Goal: Information Seeking & Learning: Learn about a topic

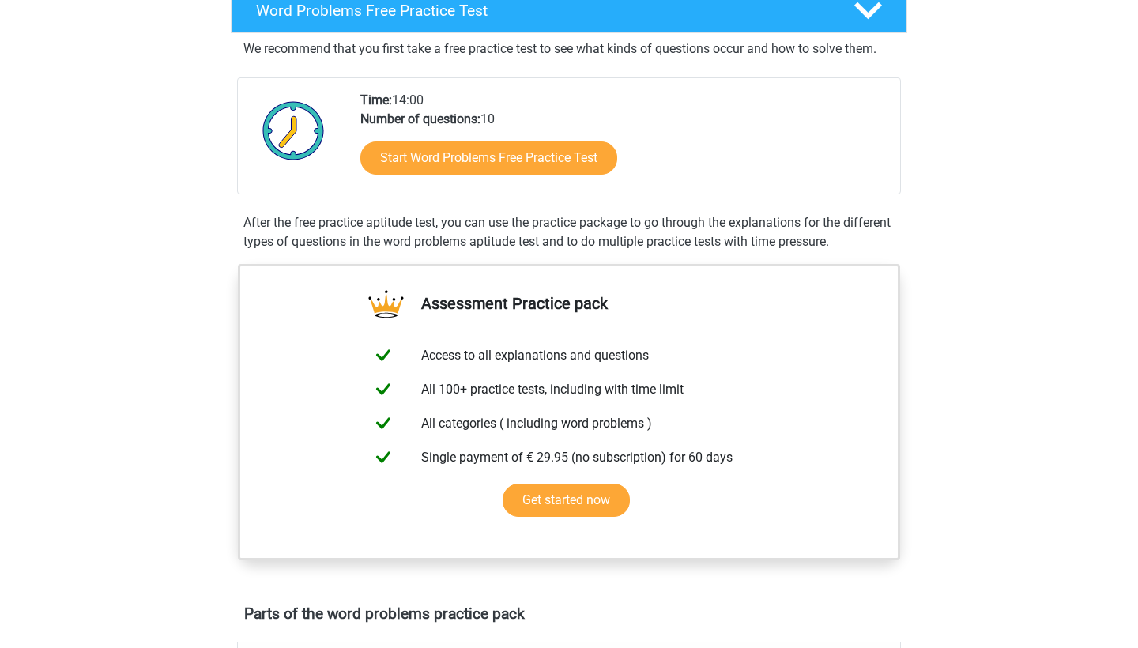
scroll to position [315, 0]
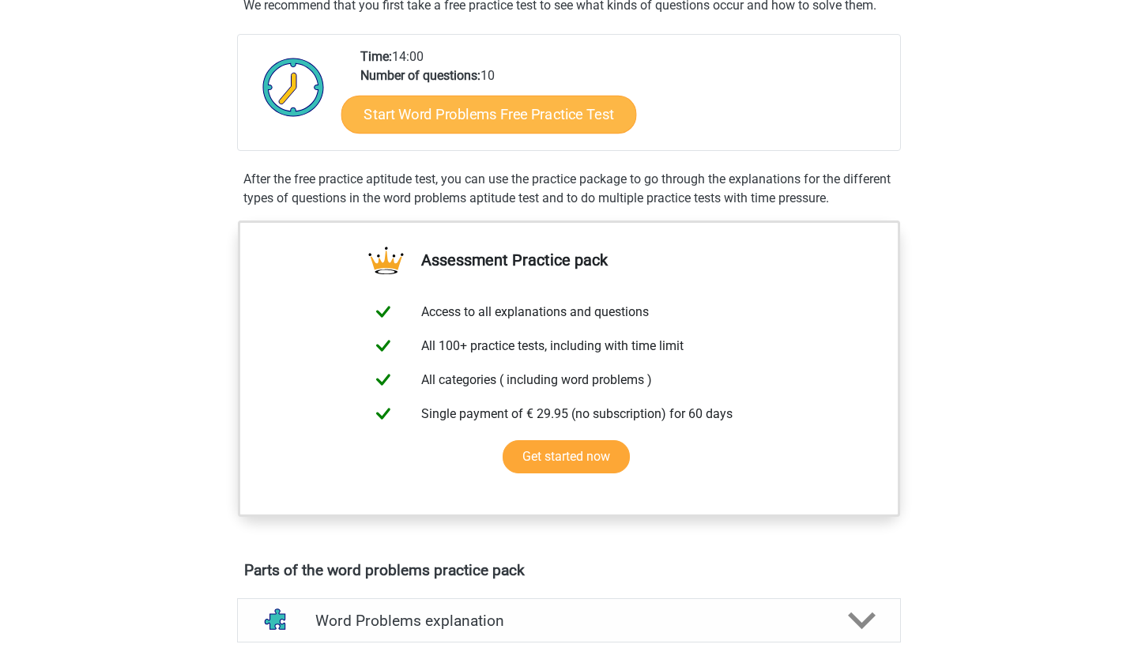
click at [558, 99] on link "Start Word Problems Free Practice Test" at bounding box center [488, 114] width 295 height 38
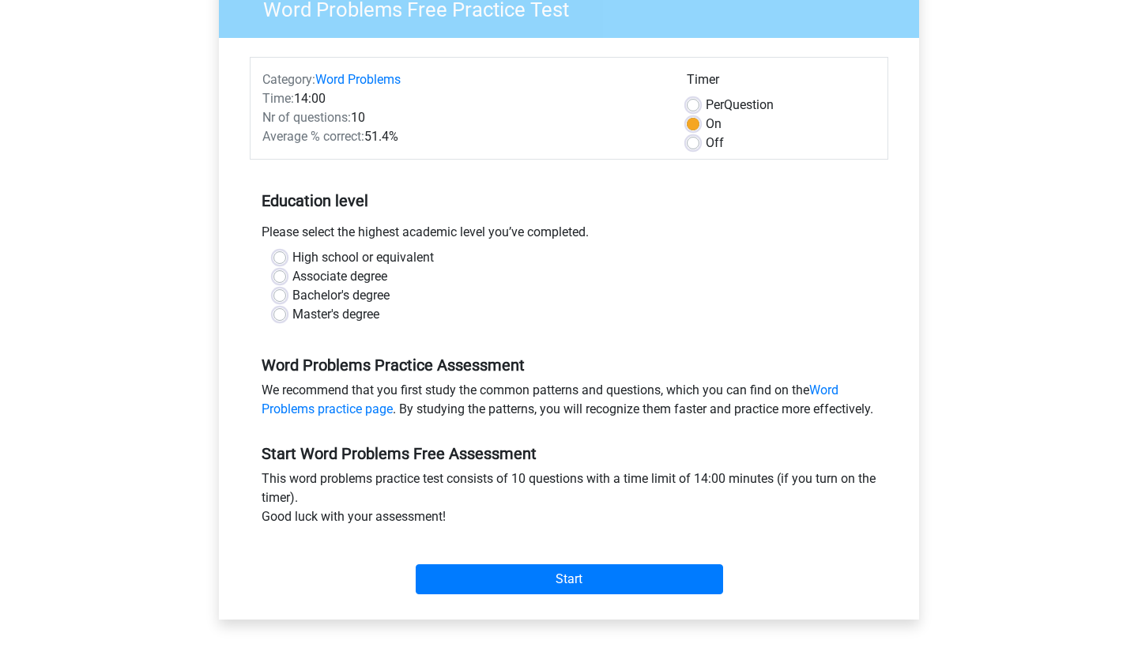
scroll to position [266, 0]
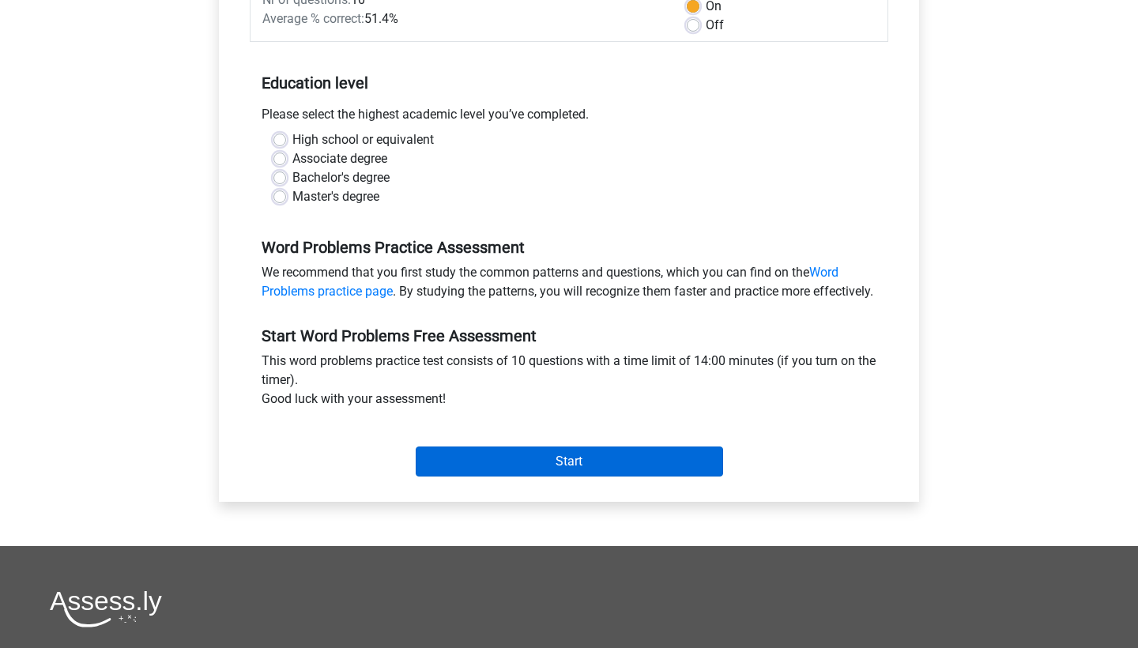
click at [495, 465] on input "Start" at bounding box center [569, 461] width 307 height 30
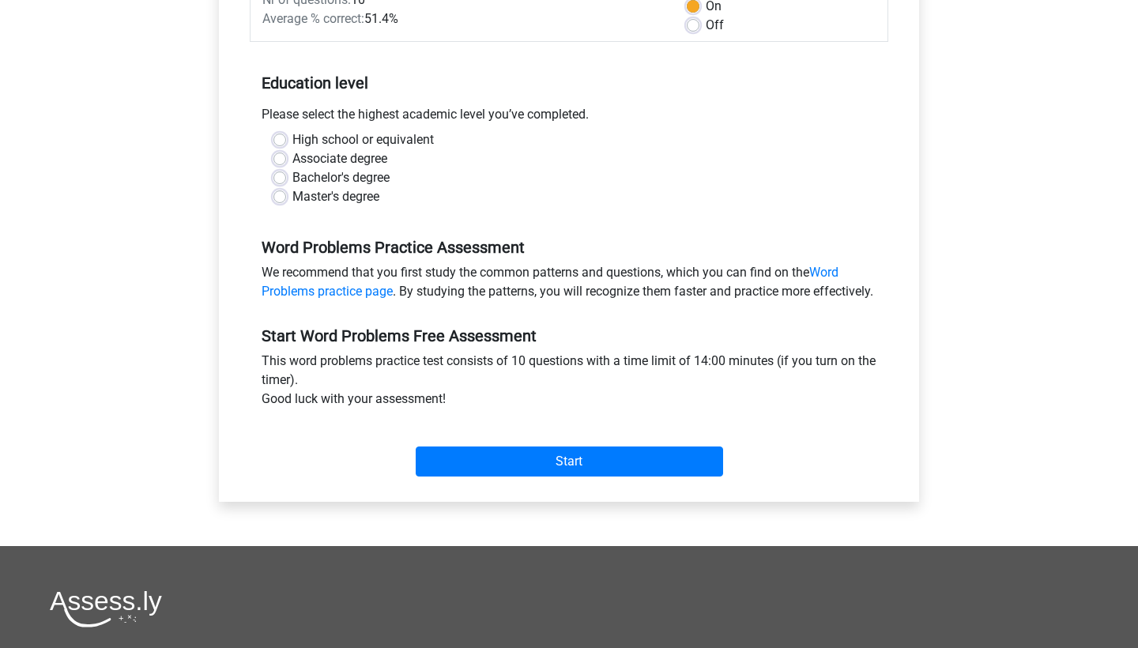
click at [371, 157] on label "Associate degree" at bounding box center [339, 158] width 95 height 19
click at [286, 157] on input "Associate degree" at bounding box center [279, 157] width 13 height 16
radio input "true"
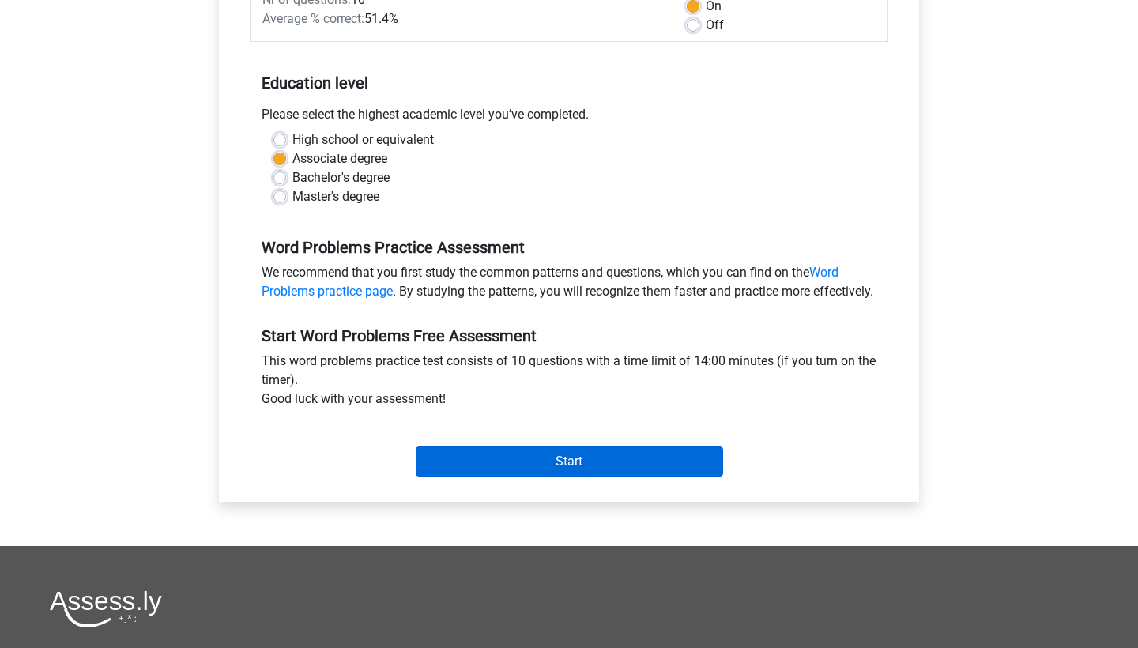
click at [482, 476] on input "Start" at bounding box center [569, 461] width 307 height 30
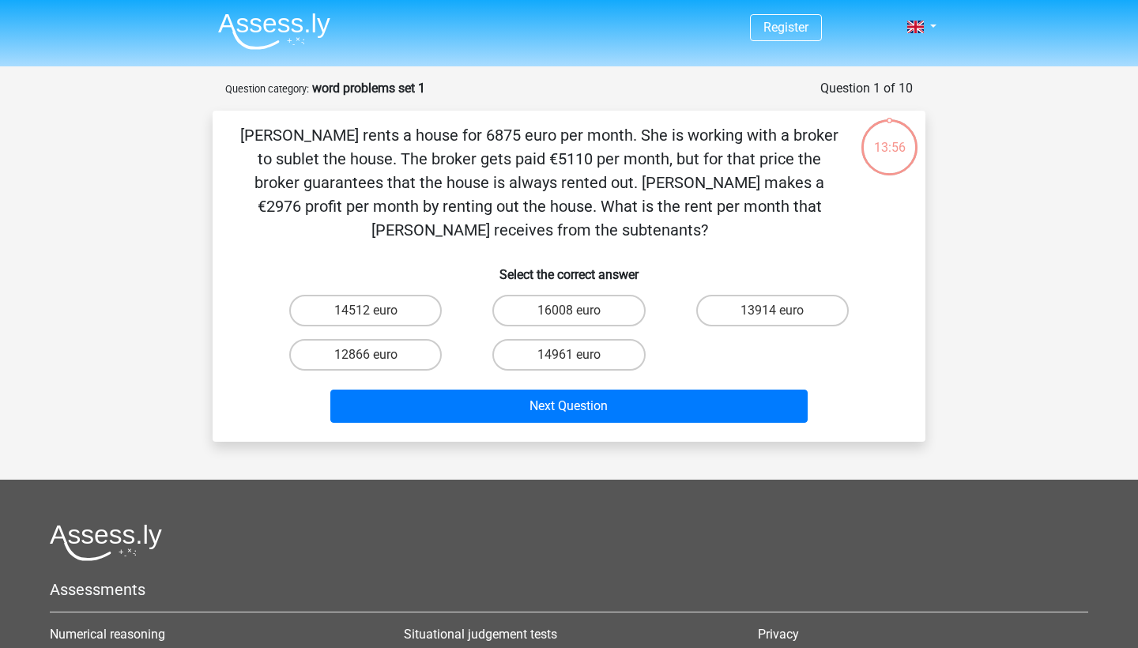
drag, startPoint x: 254, startPoint y: 133, endPoint x: 587, endPoint y: 231, distance: 346.7
click at [587, 231] on p "[PERSON_NAME] rents a house for 6875 euro per month. She is working with a brok…" at bounding box center [539, 182] width 603 height 118
click at [199, 280] on div "12:13 Question 1 of 10 Question category: word problems set 1 Select the correc…" at bounding box center [569, 260] width 750 height 363
drag, startPoint x: 600, startPoint y: 232, endPoint x: 226, endPoint y: 141, distance: 384.5
click at [226, 141] on div "Julia rents a house for 6875 euro per month. She is working with a broker to su…" at bounding box center [569, 276] width 700 height 306
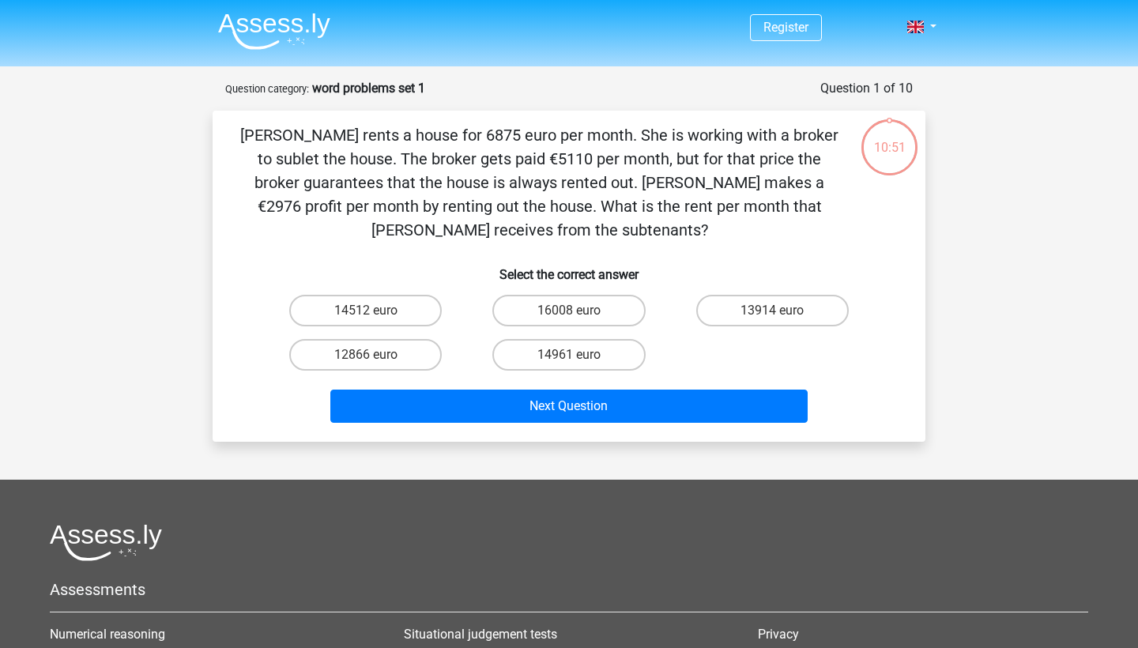
click at [730, 254] on h6 "Select the correct answer" at bounding box center [569, 268] width 662 height 28
click at [577, 350] on label "14961 euro" at bounding box center [568, 355] width 152 height 32
click at [577, 355] on input "14961 euro" at bounding box center [574, 360] width 10 height 10
radio input "true"
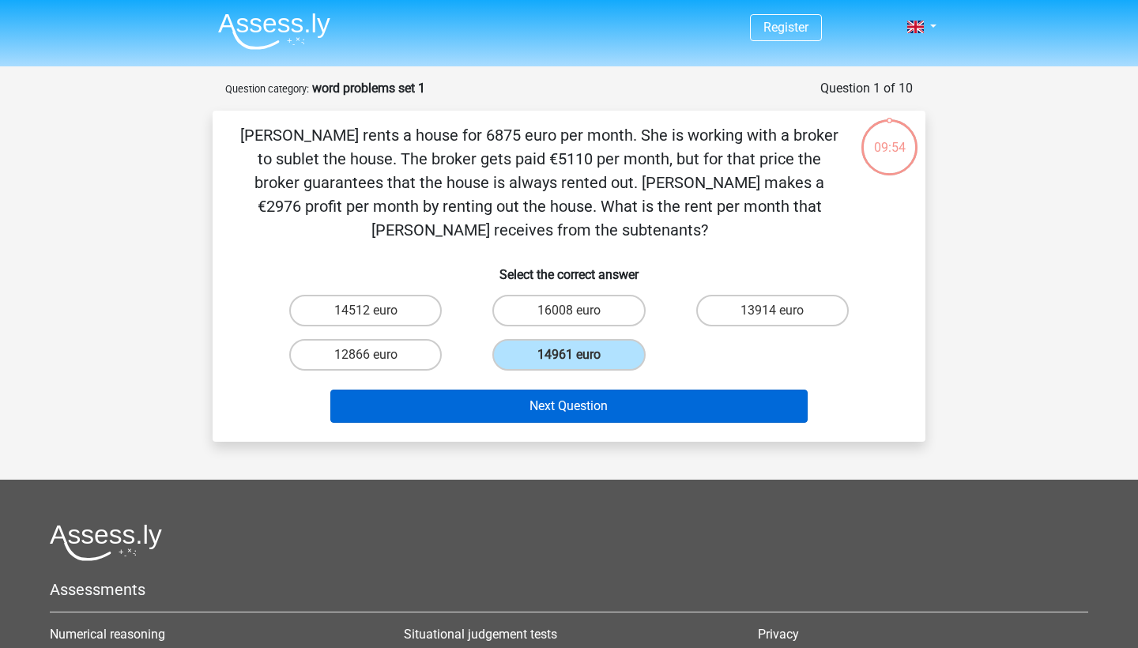
click at [592, 408] on button "Next Question" at bounding box center [569, 405] width 478 height 33
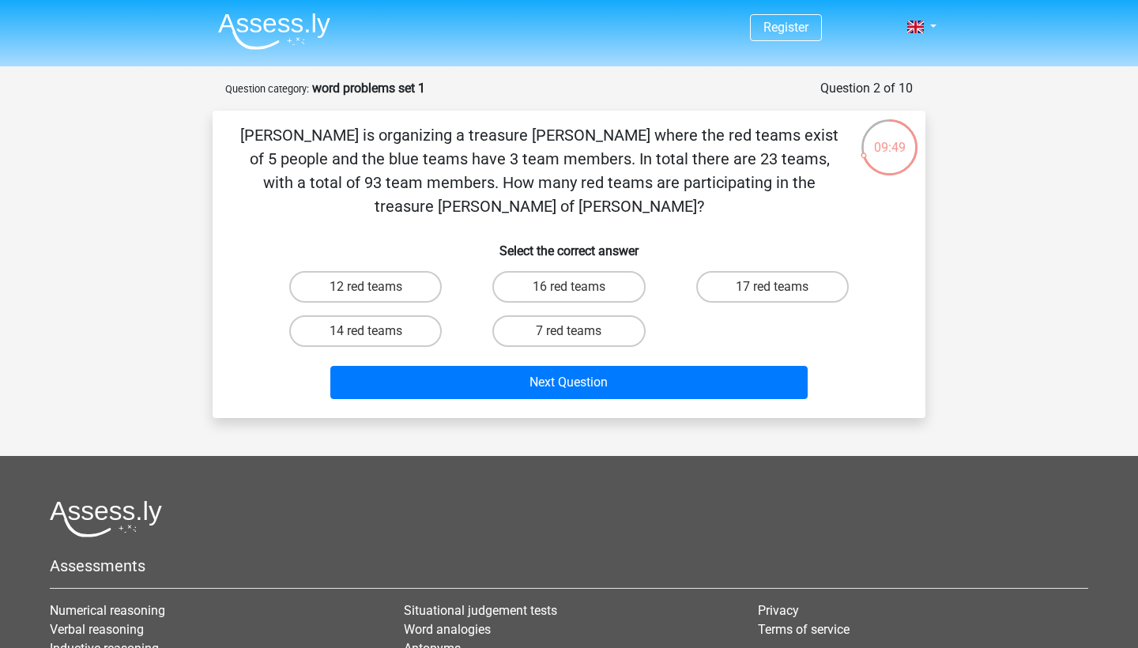
drag, startPoint x: 247, startPoint y: 136, endPoint x: 810, endPoint y: 186, distance: 564.6
click at [810, 186] on p "[PERSON_NAME] is organizing a treasure [PERSON_NAME] where the red teams exist …" at bounding box center [539, 170] width 603 height 95
click at [811, 185] on p "[PERSON_NAME] is organizing a treasure [PERSON_NAME] where the red teams exist …" at bounding box center [539, 170] width 603 height 95
drag, startPoint x: 813, startPoint y: 185, endPoint x: 210, endPoint y: 127, distance: 605.5
click at [210, 127] on div "09:48 Question 2 of 10 Question category: word problems set 1 Select the correc…" at bounding box center [569, 248] width 738 height 339
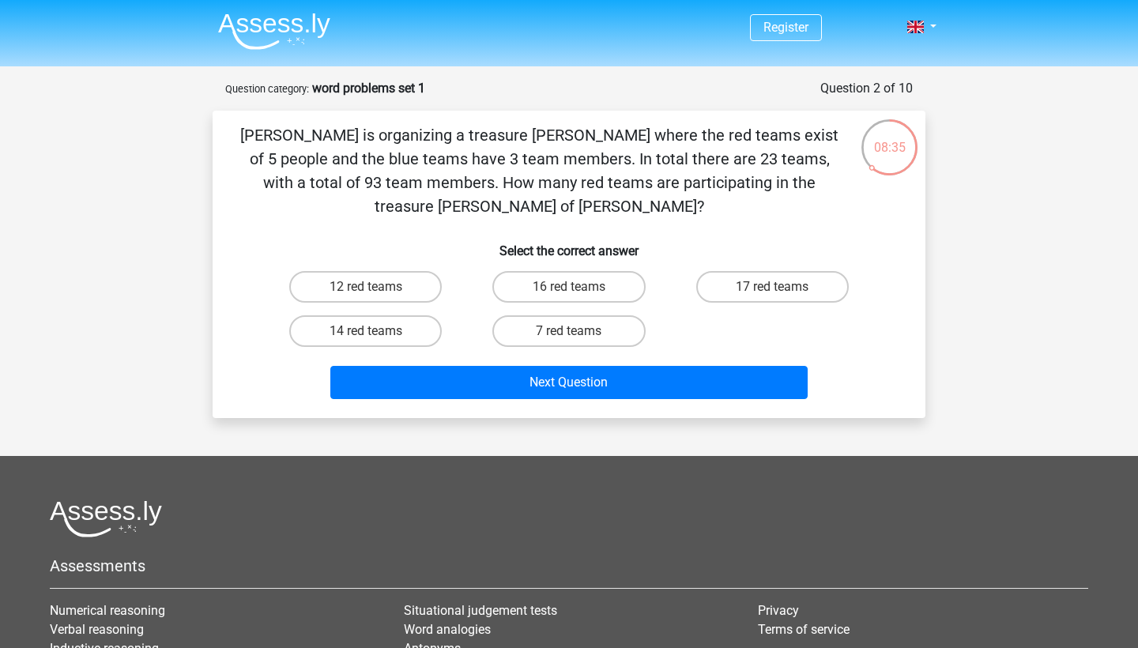
click at [773, 307] on div "12 red teams 16 red teams 17 red teams 14 red teams 7 red teams" at bounding box center [569, 309] width 610 height 88
click at [393, 271] on label "12 red teams" at bounding box center [365, 287] width 152 height 32
click at [376, 287] on input "12 red teams" at bounding box center [371, 292] width 10 height 10
radio input "true"
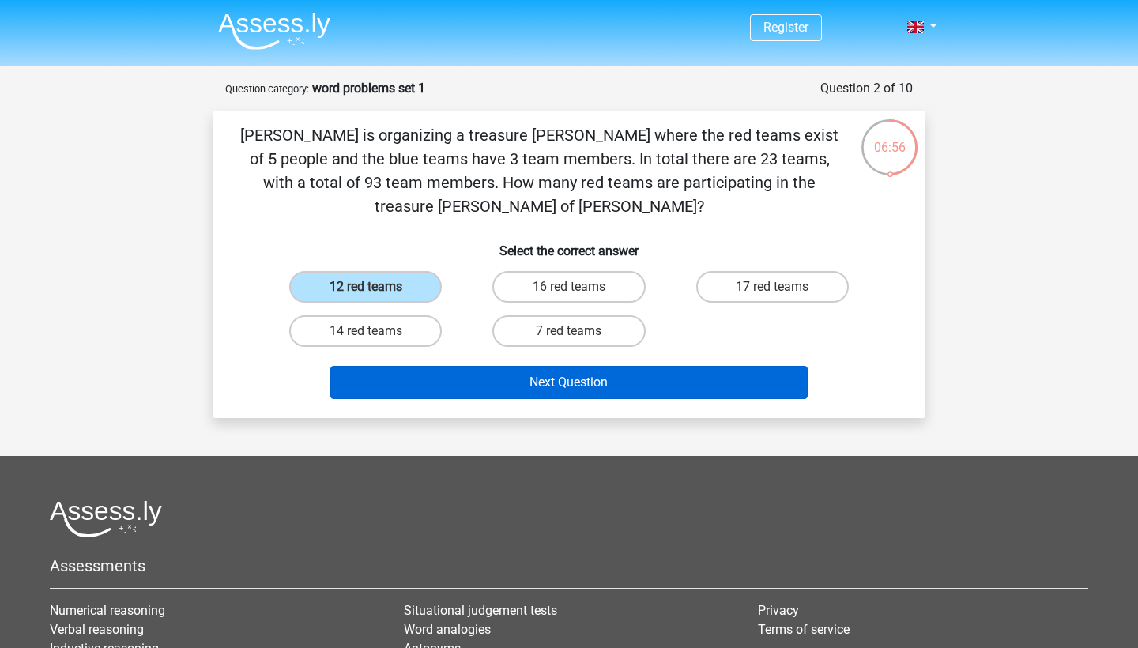
click at [483, 366] on button "Next Question" at bounding box center [569, 382] width 478 height 33
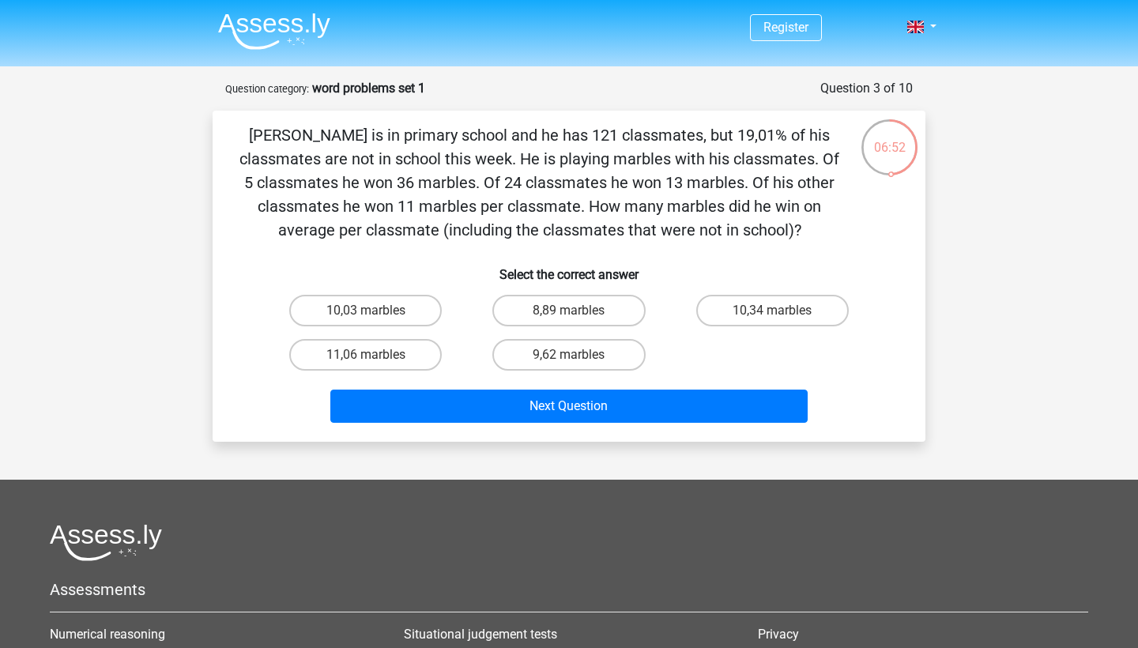
drag, startPoint x: 280, startPoint y: 134, endPoint x: 807, endPoint y: 233, distance: 536.1
click at [807, 233] on p "[PERSON_NAME] is in primary school and he has 121 classmates, but 19,01% of his…" at bounding box center [539, 182] width 603 height 118
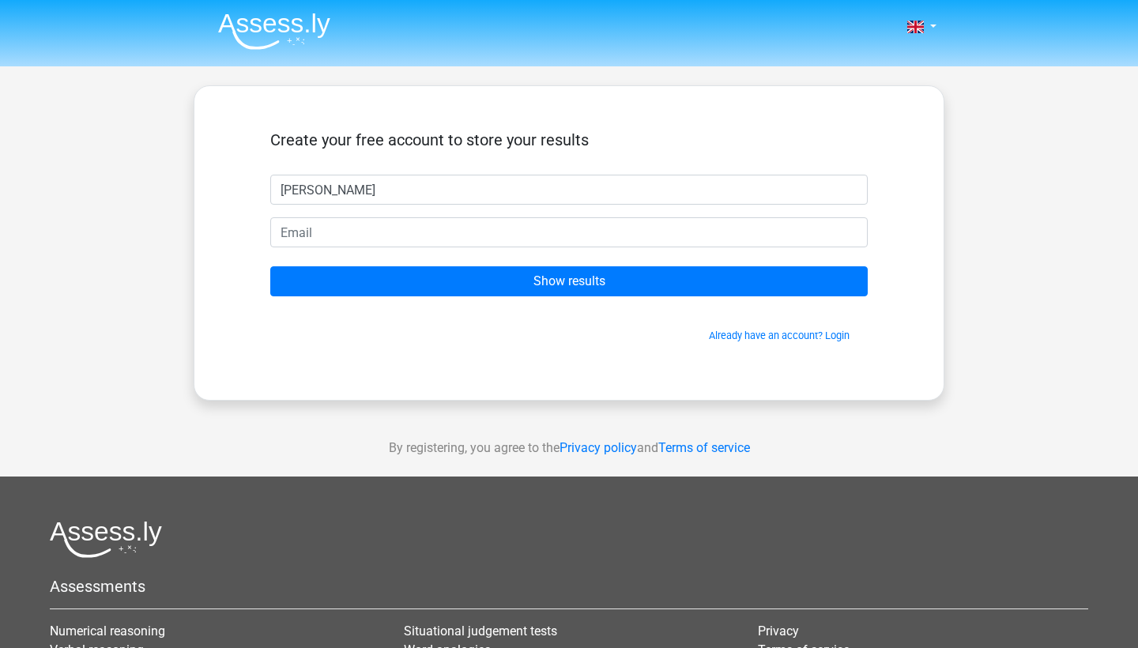
type input "[PERSON_NAME]"
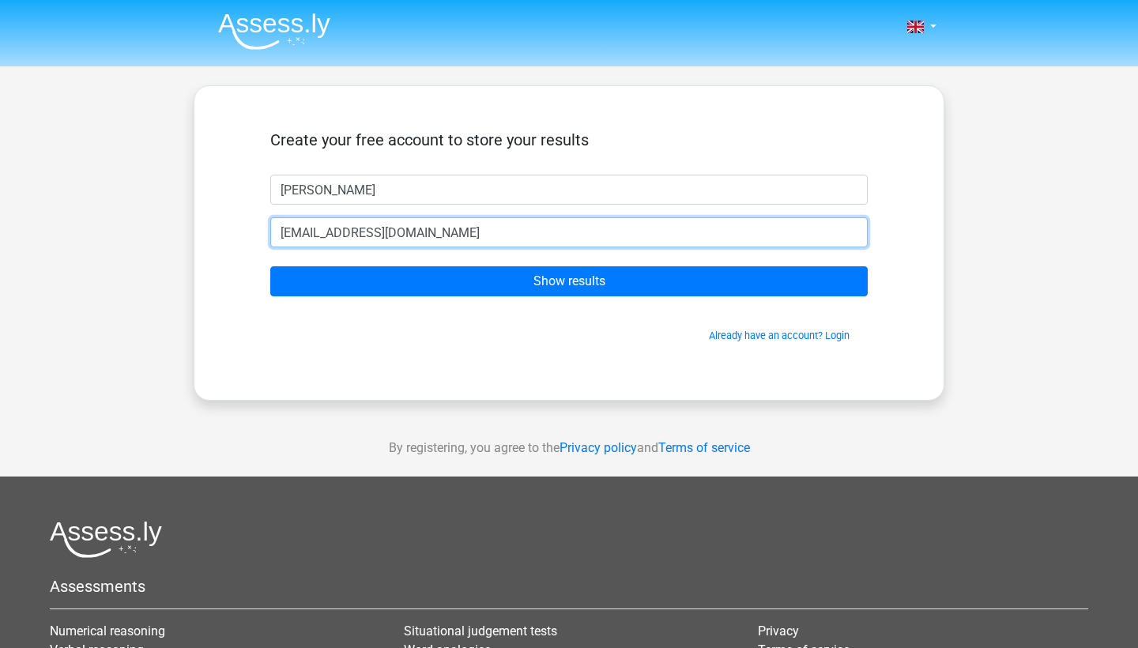
type input "[EMAIL_ADDRESS][DOMAIN_NAME]"
click at [569, 281] on input "Show results" at bounding box center [568, 281] width 597 height 30
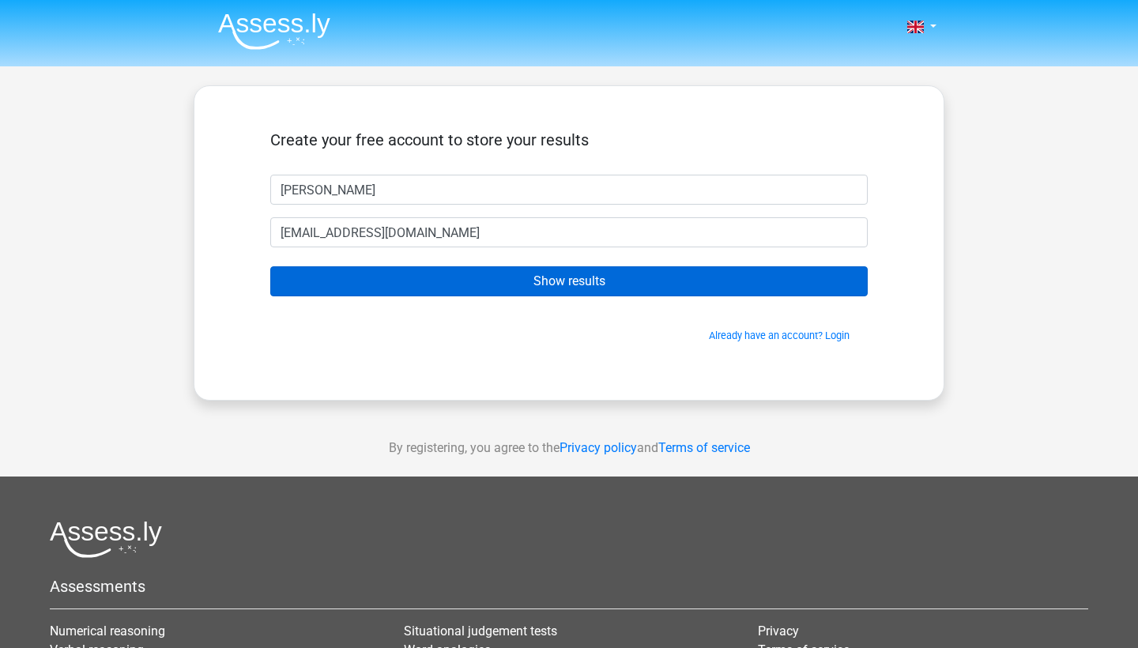
click at [635, 280] on input "Show results" at bounding box center [568, 281] width 597 height 30
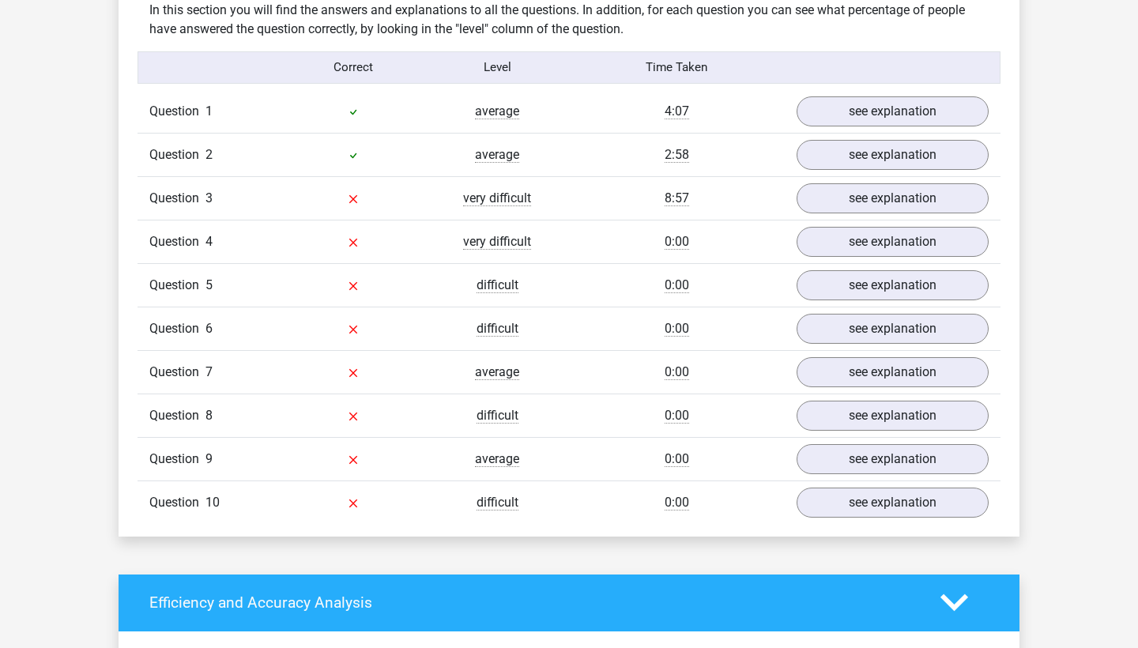
scroll to position [1266, 0]
